Goal: Find contact information: Find contact information

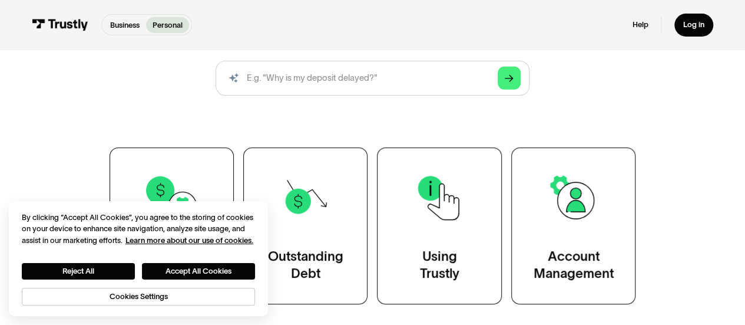
scroll to position [125, 0]
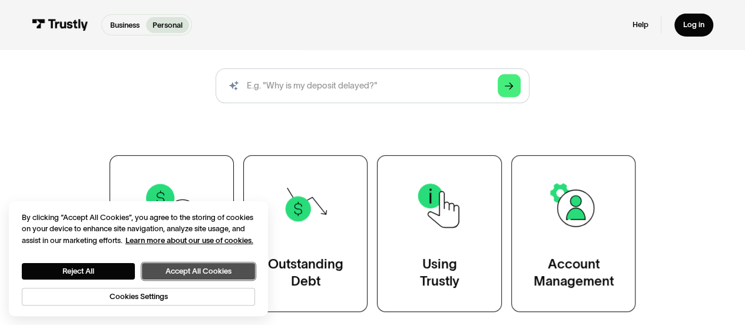
click at [223, 268] on button "Accept All Cookies" at bounding box center [198, 271] width 113 height 16
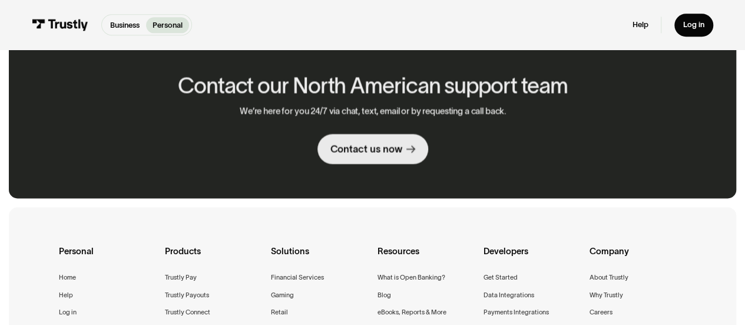
scroll to position [711, 0]
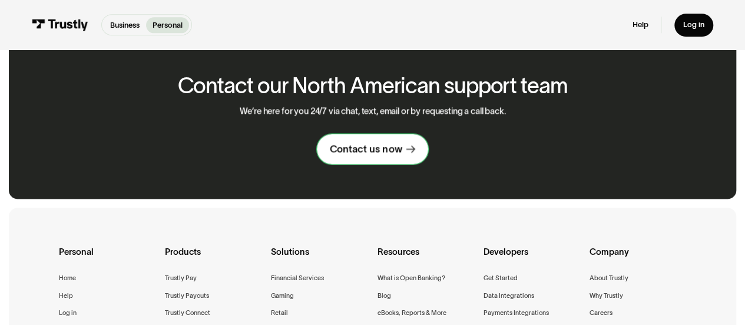
click at [409, 154] on icon at bounding box center [410, 149] width 9 height 9
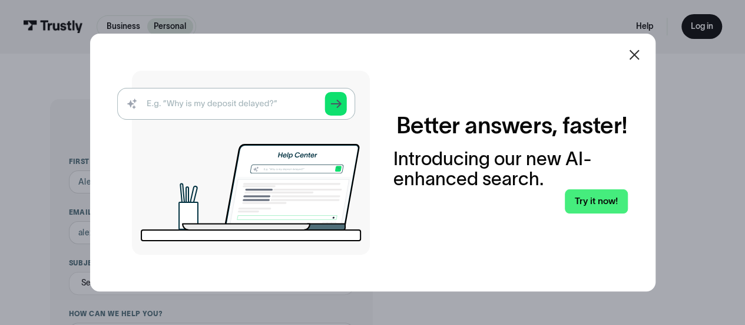
click at [635, 50] on icon at bounding box center [634, 55] width 14 height 14
